Goal: Task Accomplishment & Management: Use online tool/utility

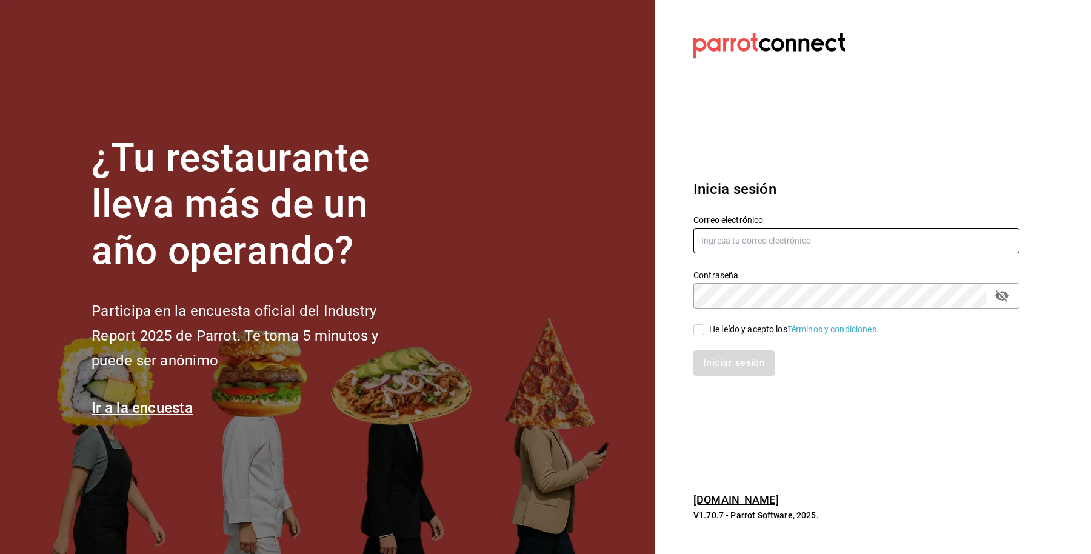
click at [882, 237] on input "text" at bounding box center [856, 240] width 326 height 25
paste input "[EMAIL_ADDRESS][DOMAIN_NAME]"
type input "[EMAIL_ADDRESS][DOMAIN_NAME]"
click at [698, 328] on input "He leído y acepto los Términos y condiciones." at bounding box center [698, 329] width 11 height 11
checkbox input "true"
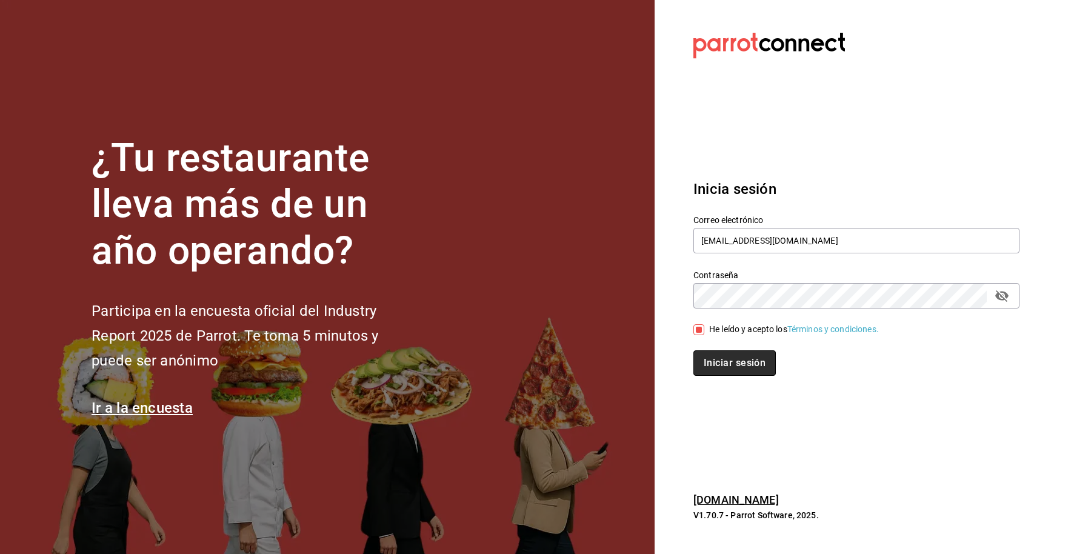
click at [717, 368] on button "Iniciar sesión" at bounding box center [734, 362] width 82 height 25
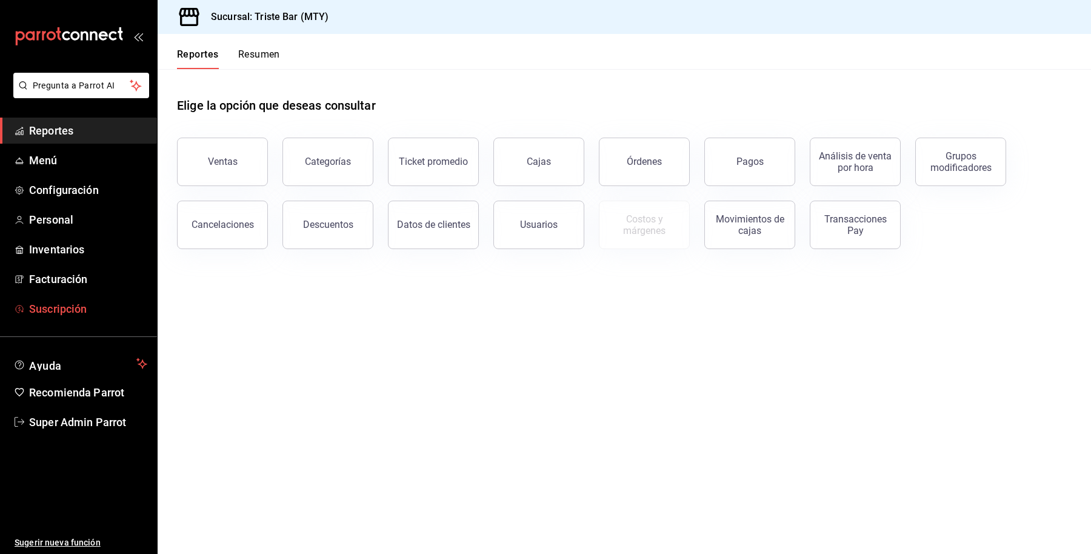
click at [84, 306] on span "Suscripción" at bounding box center [88, 309] width 118 height 16
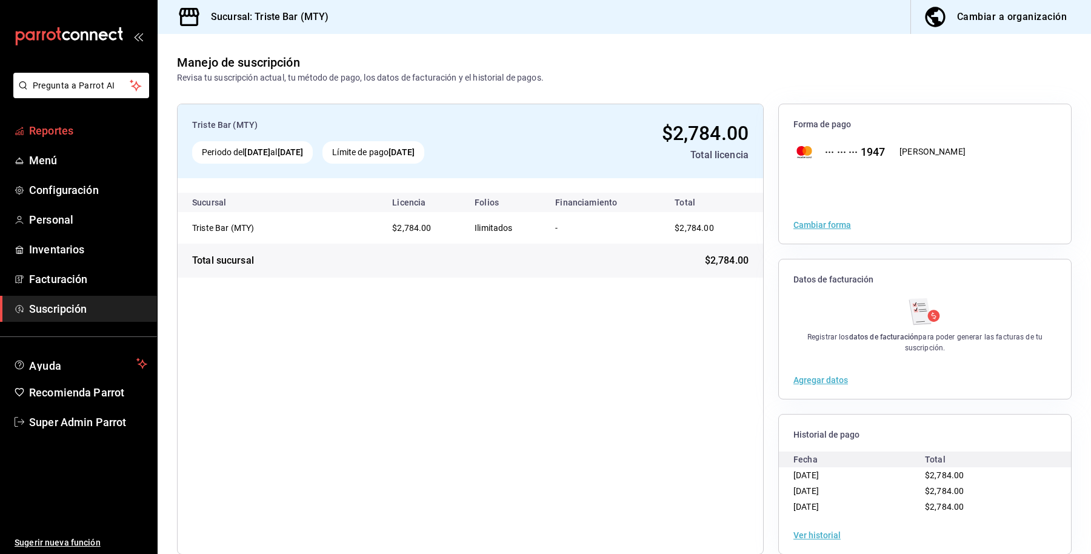
click at [91, 140] on link "Reportes" at bounding box center [78, 131] width 157 height 26
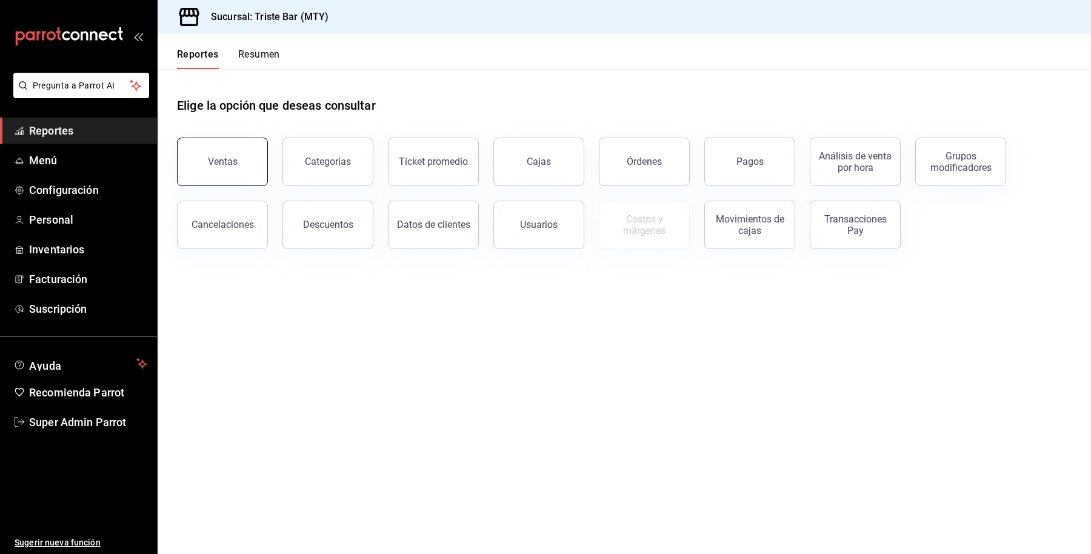
click at [219, 161] on div "Ventas" at bounding box center [223, 162] width 30 height 12
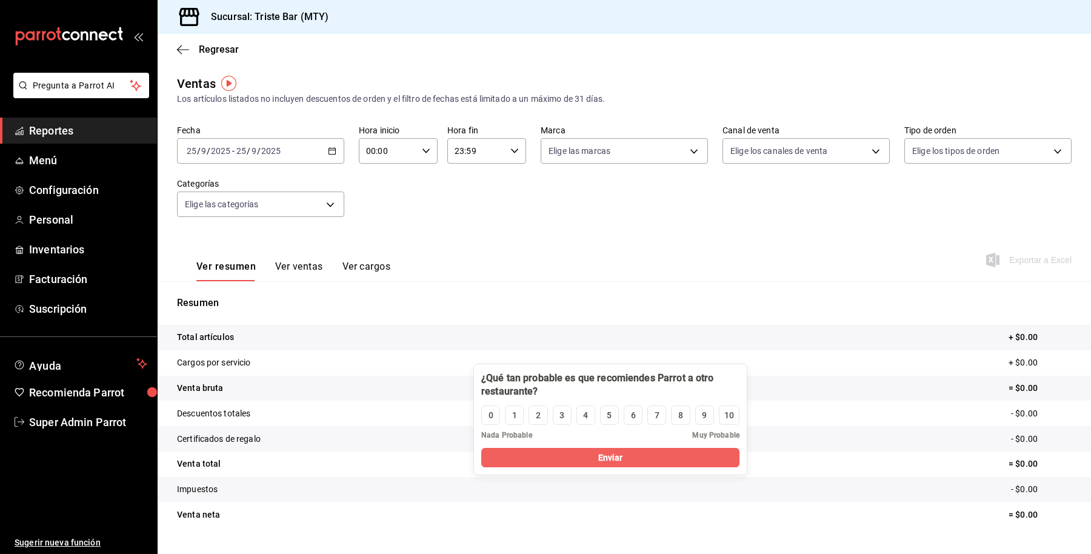
drag, startPoint x: 261, startPoint y: 453, endPoint x: 725, endPoint y: 384, distance: 468.7
click at [725, 384] on div at bounding box center [610, 385] width 258 height 27
click at [283, 146] on div "2025-09-25 25 / 9 / 2025 - 2025-09-25 25 / 9 / 2025" at bounding box center [260, 150] width 167 height 25
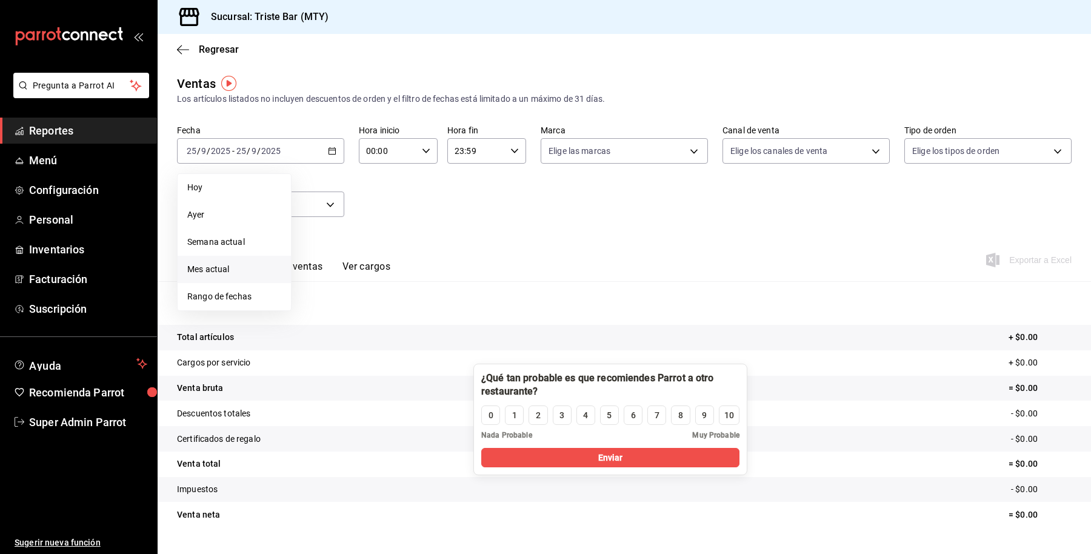
click at [248, 279] on li "Mes actual" at bounding box center [234, 269] width 113 height 27
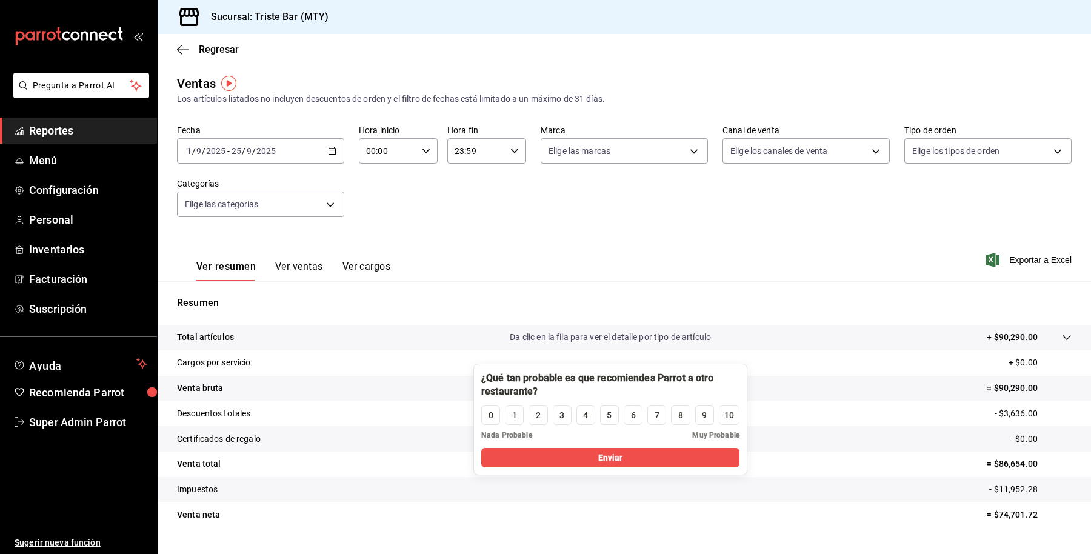
click at [273, 152] on input "2025" at bounding box center [266, 151] width 21 height 10
click at [331, 152] on icon "button" at bounding box center [332, 151] width 8 height 8
click at [262, 181] on span "Hoy" at bounding box center [234, 187] width 94 height 13
click at [338, 147] on div "2025-09-25 25 / 9 / 2025 - 2025-09-25 25 / 9 / 2025" at bounding box center [260, 150] width 167 height 25
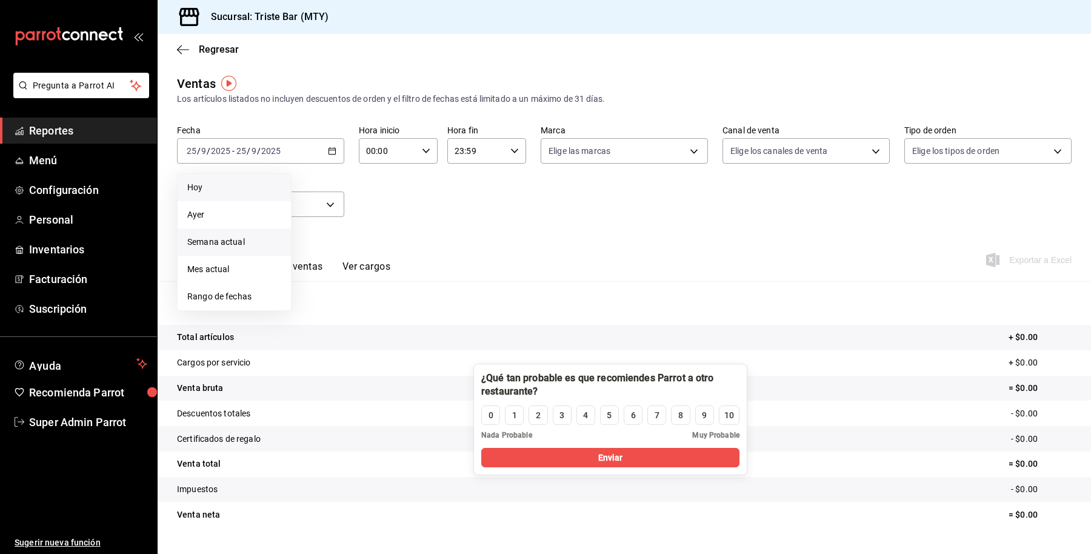
click at [272, 231] on li "Semana actual" at bounding box center [234, 241] width 113 height 27
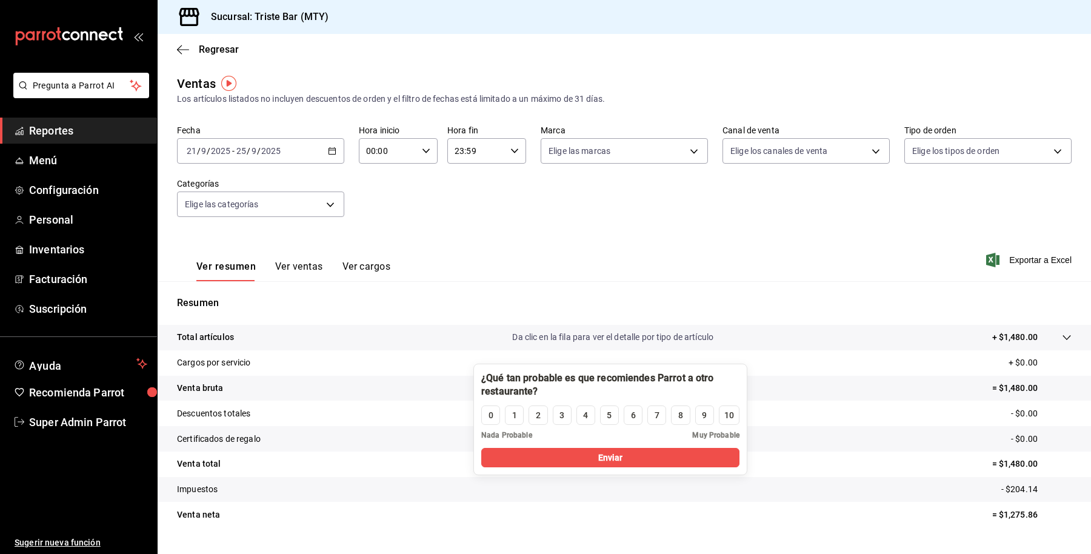
click at [321, 149] on div "2025-09-21 21 / 9 / 2025 - 2025-09-25 25 / 9 / 2025" at bounding box center [260, 150] width 167 height 25
click at [259, 288] on li "Rango de fechas" at bounding box center [234, 296] width 113 height 27
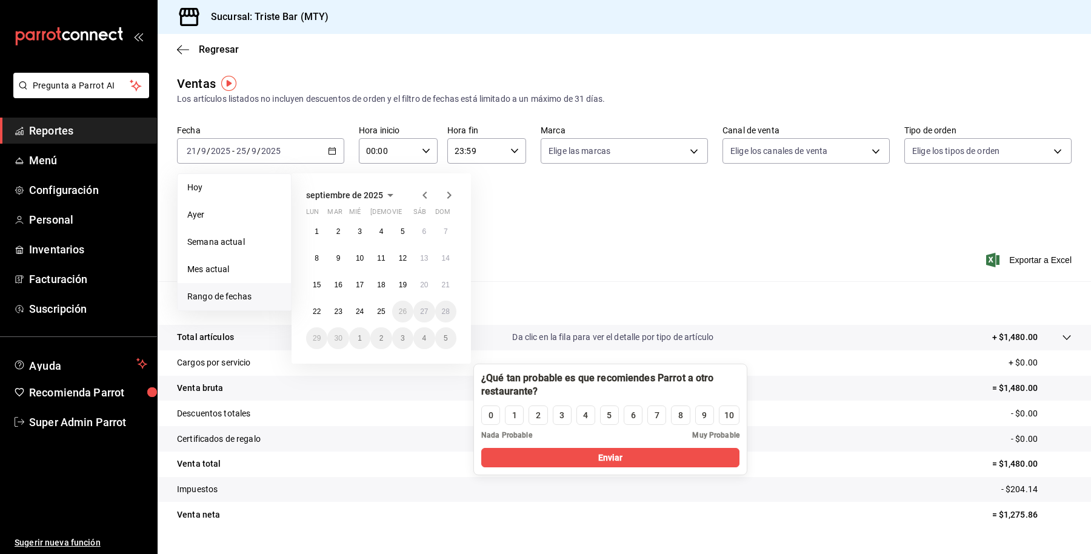
click at [428, 195] on icon "button" at bounding box center [425, 195] width 15 height 15
click at [396, 230] on button "1" at bounding box center [402, 232] width 21 height 22
click at [448, 192] on icon "button" at bounding box center [449, 195] width 15 height 15
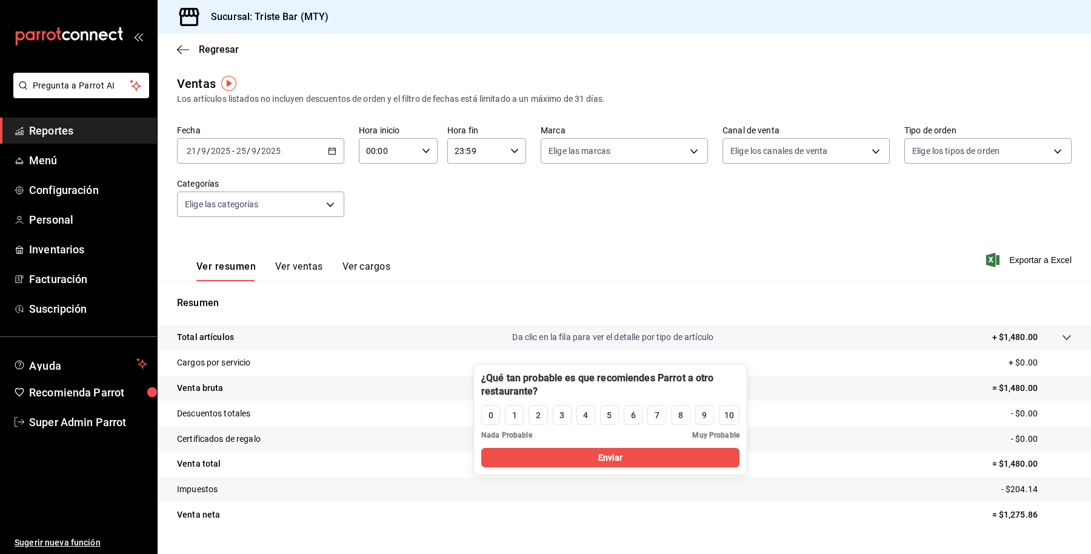
click at [581, 236] on div "Ver resumen Ver ventas Ver cargos Exportar a Excel" at bounding box center [624, 257] width 933 height 50
click at [199, 154] on span "/" at bounding box center [199, 151] width 4 height 10
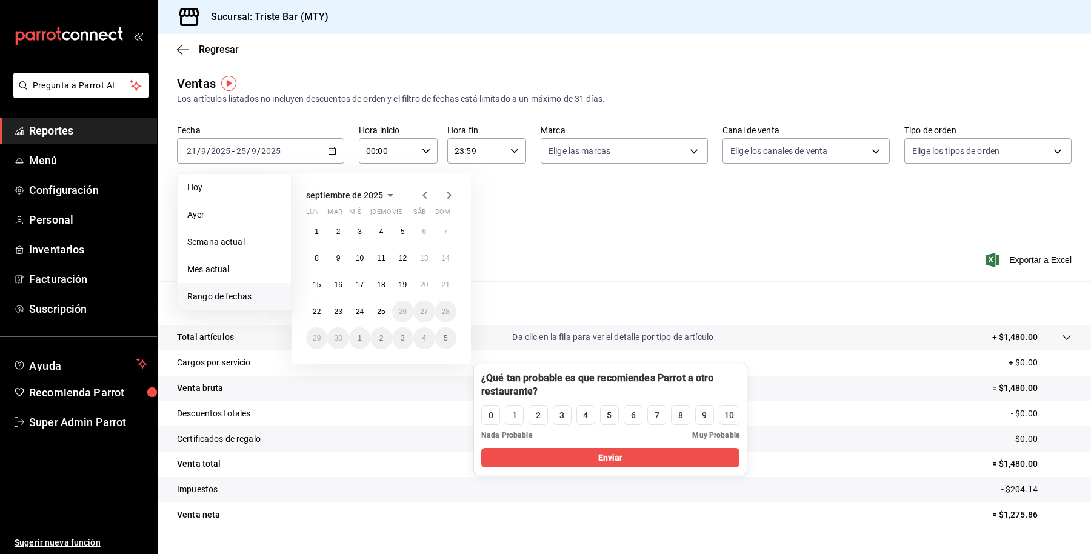
click at [428, 198] on icon "button" at bounding box center [425, 195] width 15 height 15
click at [399, 235] on button "1" at bounding box center [402, 232] width 21 height 22
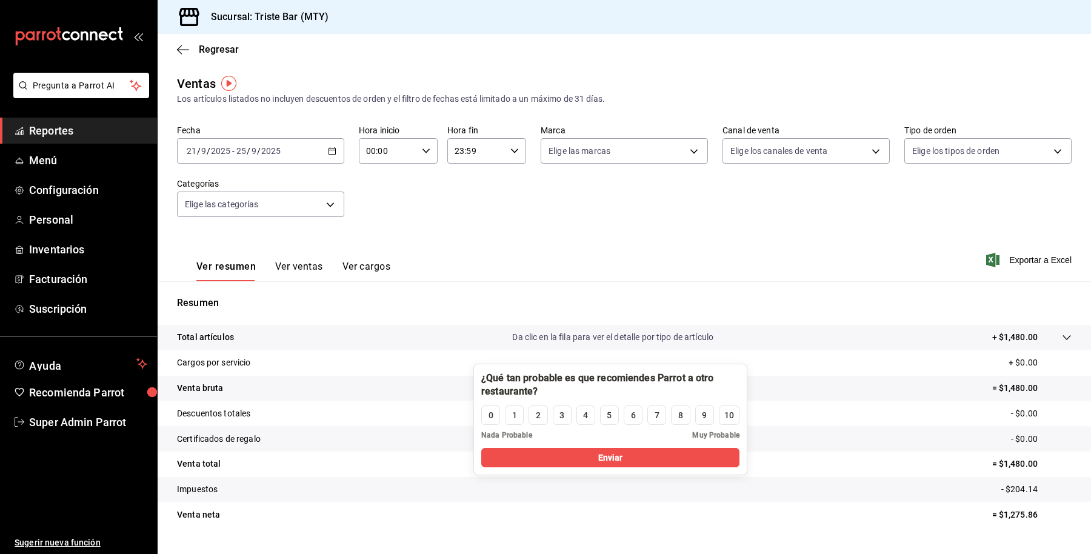
click at [399, 113] on div "Ventas Los artículos listados no incluyen descuentos de orden y el filtro de fe…" at bounding box center [624, 318] width 933 height 487
click at [328, 159] on div "2025-09-21 21 / 9 / 2025 - 2025-09-25 25 / 9 / 2025" at bounding box center [260, 150] width 167 height 25
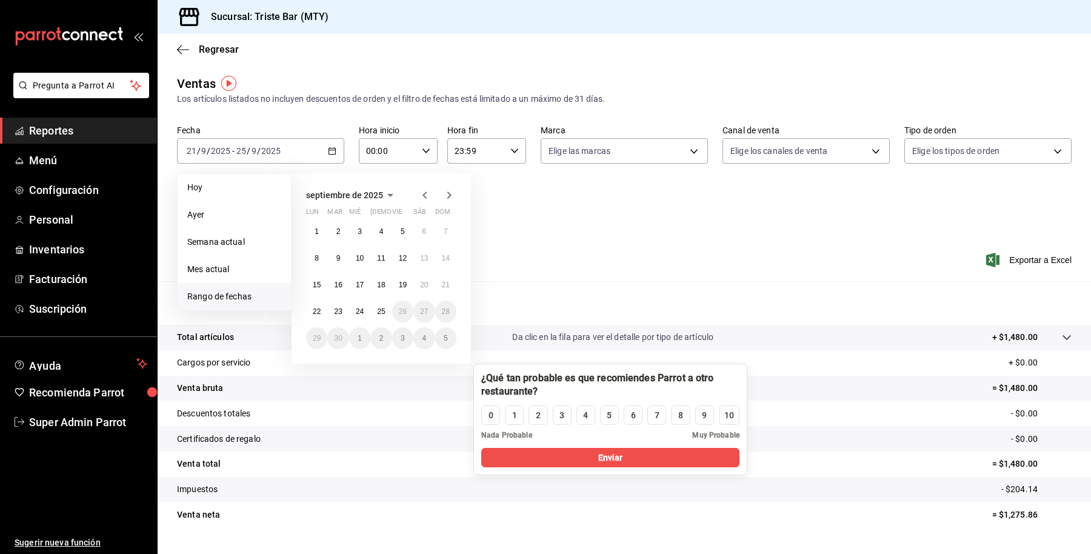
click at [425, 190] on icon "button" at bounding box center [425, 195] width 15 height 15
click at [411, 228] on button "1" at bounding box center [402, 232] width 21 height 22
click at [409, 228] on button "1" at bounding box center [402, 232] width 21 height 22
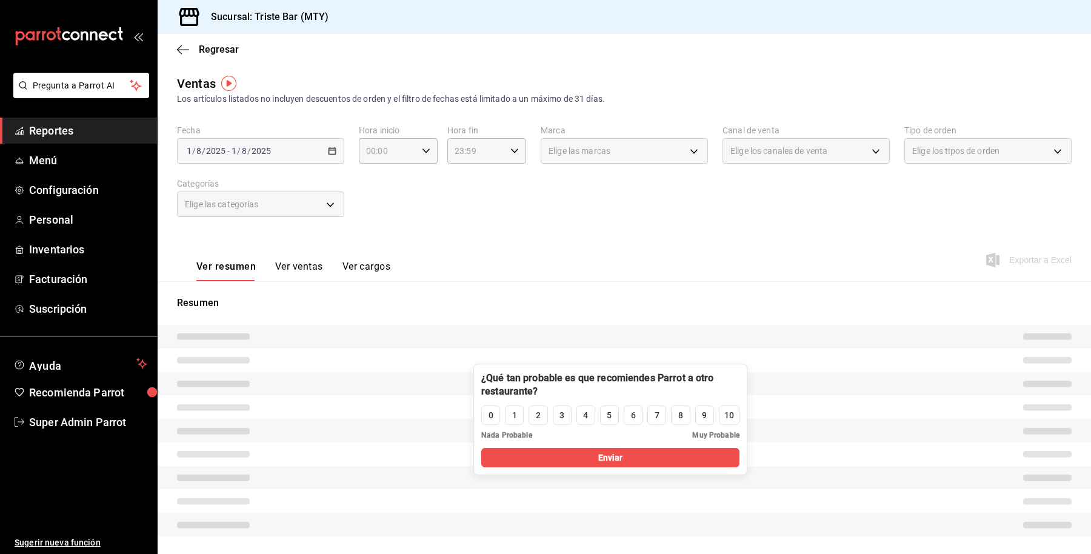
click at [409, 228] on div "Fecha 2025-08-01 1 / 8 / 2025 - 2025-08-01 1 / 8 / 2025 Hora inicio 00:00 Hora …" at bounding box center [624, 178] width 895 height 107
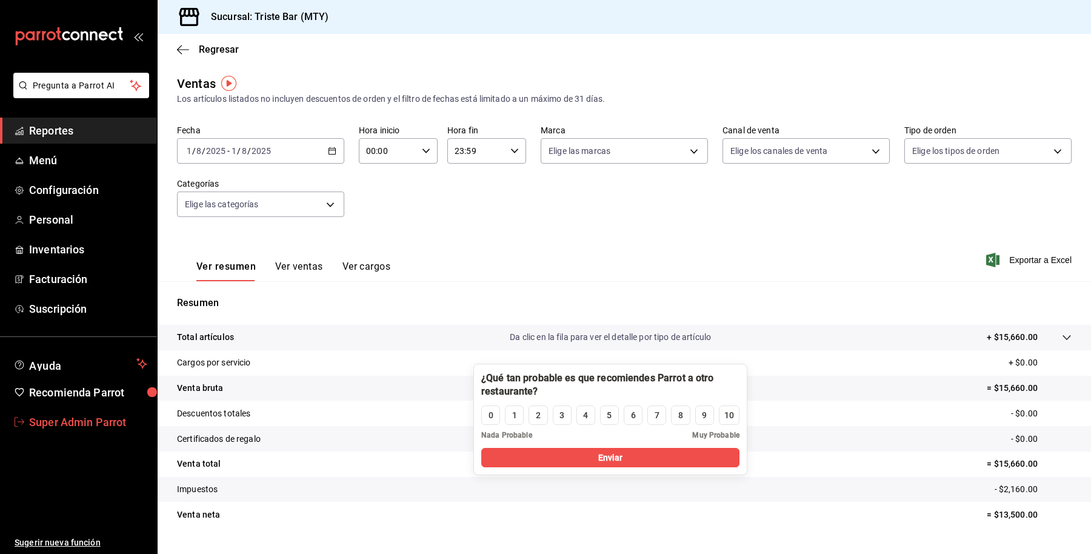
click at [74, 428] on span "Super Admin Parrot" at bounding box center [88, 422] width 118 height 16
